Goal: Transaction & Acquisition: Purchase product/service

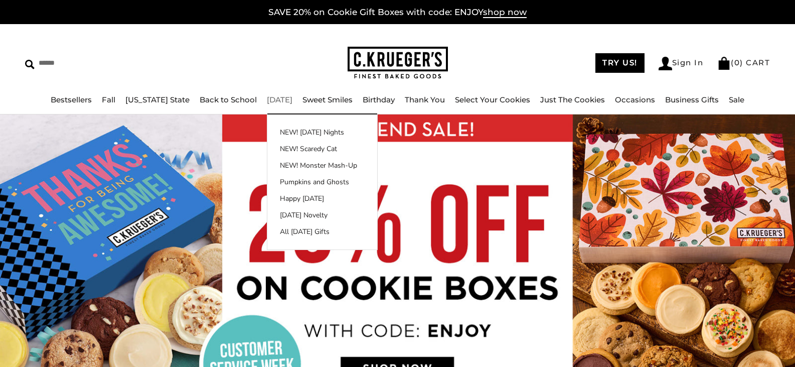
click at [267, 98] on link "[DATE]" at bounding box center [280, 100] width 26 height 10
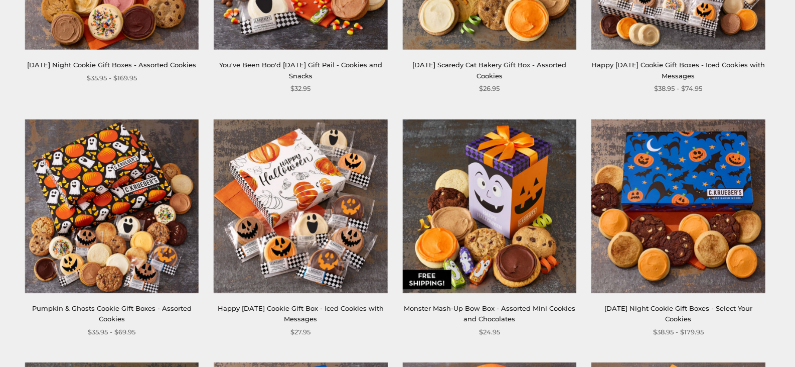
scroll to position [336, 0]
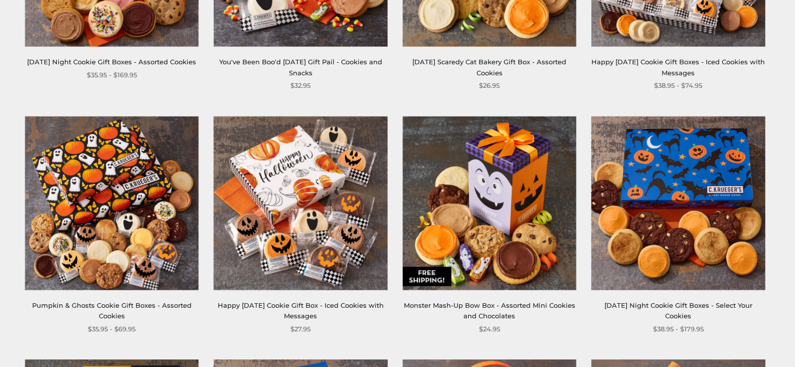
click at [95, 240] on img at bounding box center [111, 202] width 173 height 173
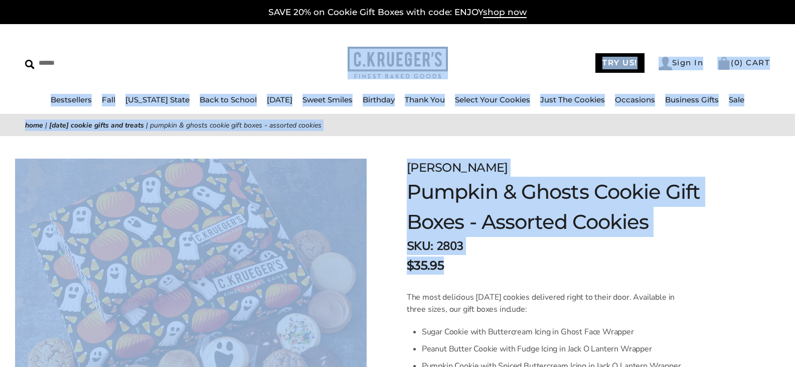
drag, startPoint x: 182, startPoint y: 39, endPoint x: 505, endPoint y: 258, distance: 390.2
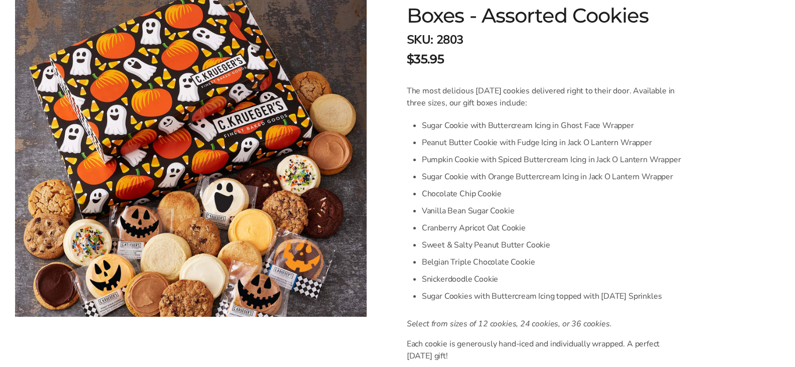
scroll to position [315, 0]
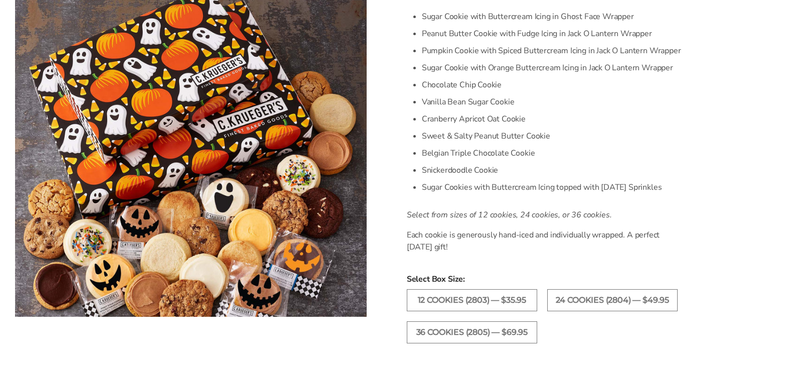
drag, startPoint x: 49, startPoint y: 146, endPoint x: 512, endPoint y: 242, distance: 472.7
click at [512, 242] on div "Facebook Pinterest Twitter [PERSON_NAME] Pumpkin & Ghosts Cookie Gift Boxes - A…" at bounding box center [397, 223] width 795 height 804
copy div "[PERSON_NAME] Pumpkin & Ghosts Cookie Gift Boxes - Assorted Cookies SKU: 2803 $…"
click at [116, 113] on img at bounding box center [190, 158] width 351 height 316
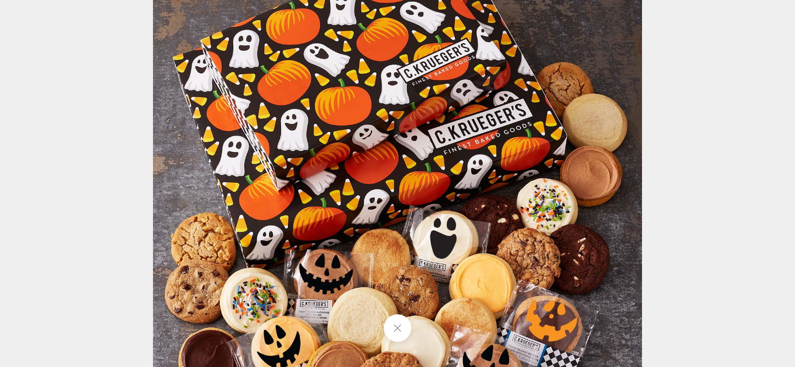
drag, startPoint x: 115, startPoint y: 106, endPoint x: 362, endPoint y: 149, distance: 250.3
click at [362, 149] on img at bounding box center [397, 183] width 489 height 489
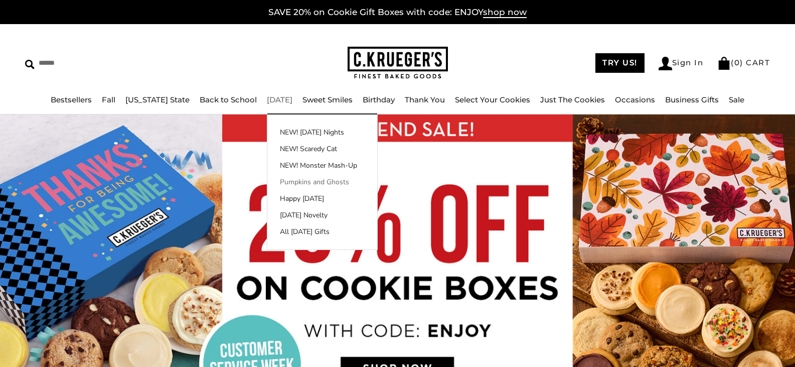
click at [283, 182] on link "Pumpkins and Ghosts" at bounding box center [322, 181] width 110 height 11
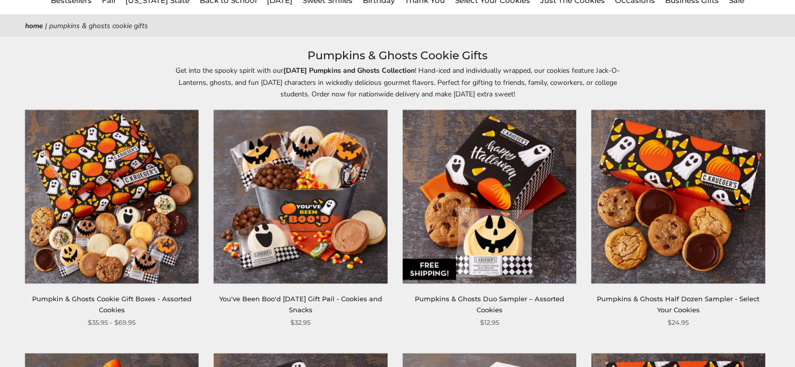
scroll to position [104, 0]
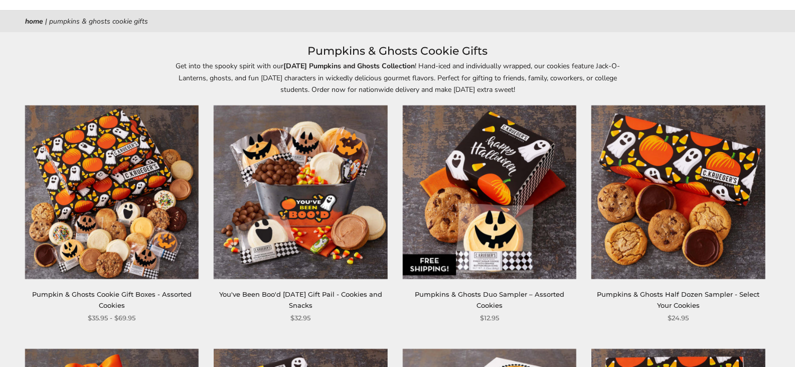
click at [109, 195] on img at bounding box center [111, 191] width 173 height 173
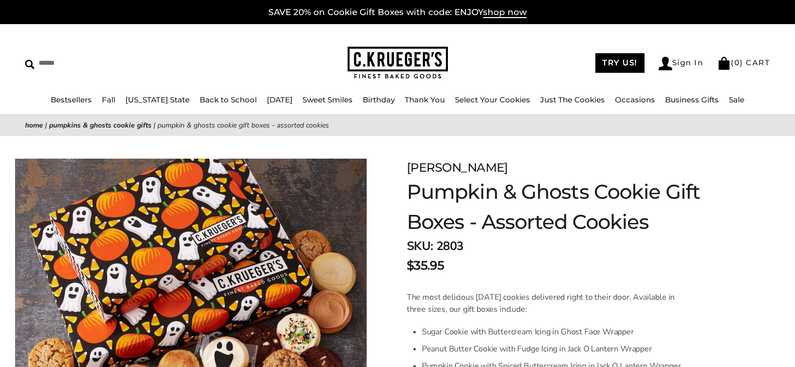
click at [135, 237] on img at bounding box center [190, 316] width 351 height 316
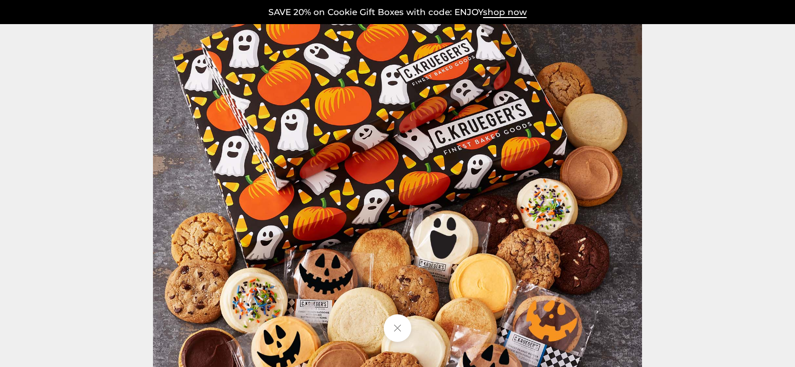
drag, startPoint x: 135, startPoint y: 236, endPoint x: 707, endPoint y: 237, distance: 572.6
click at [707, 237] on div at bounding box center [683, 183] width 1060 height 489
